Goal: Check status: Check status

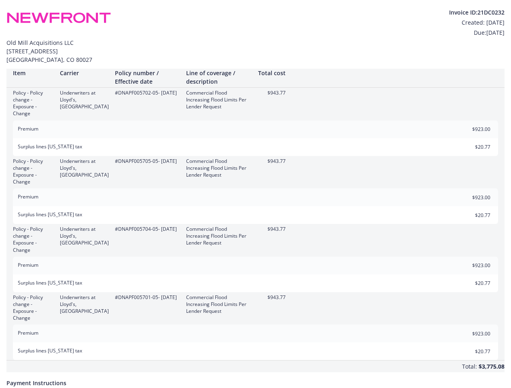
click at [255, 194] on div "Premium $923.00" at bounding box center [255, 198] width 485 height 18
